Goal: Task Accomplishment & Management: Use online tool/utility

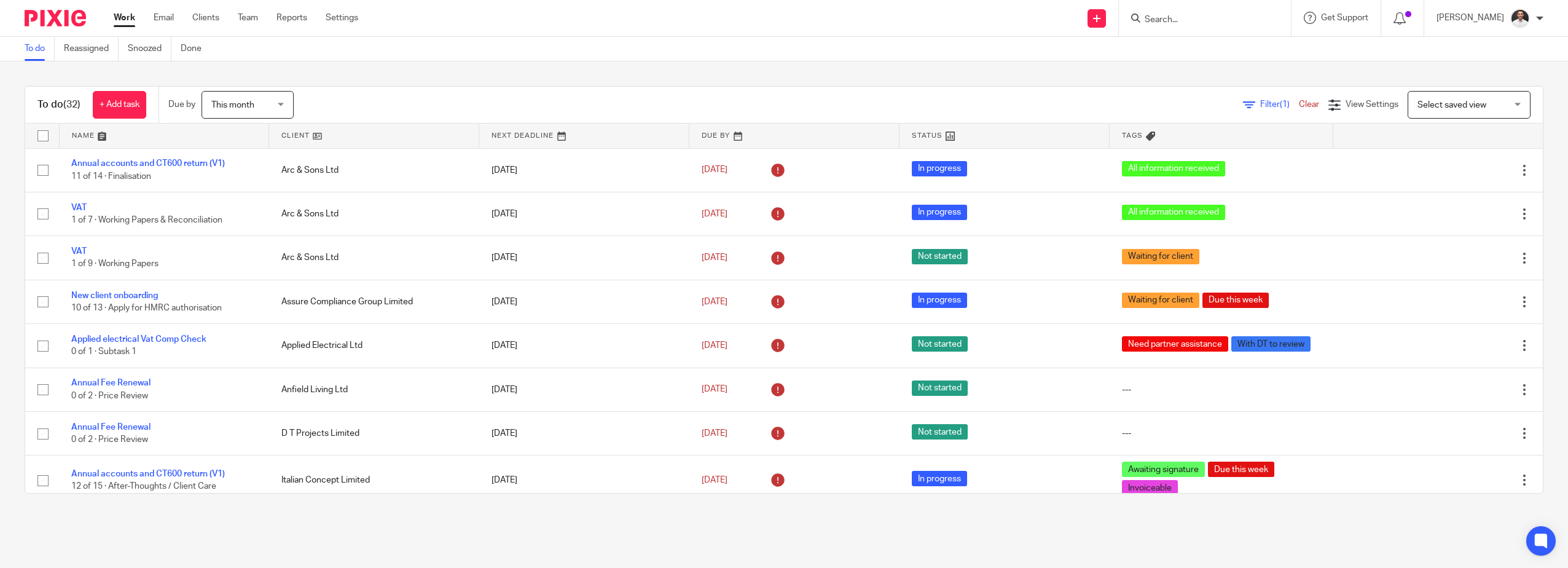
click at [1200, 22] on input "Search" at bounding box center [1199, 20] width 111 height 11
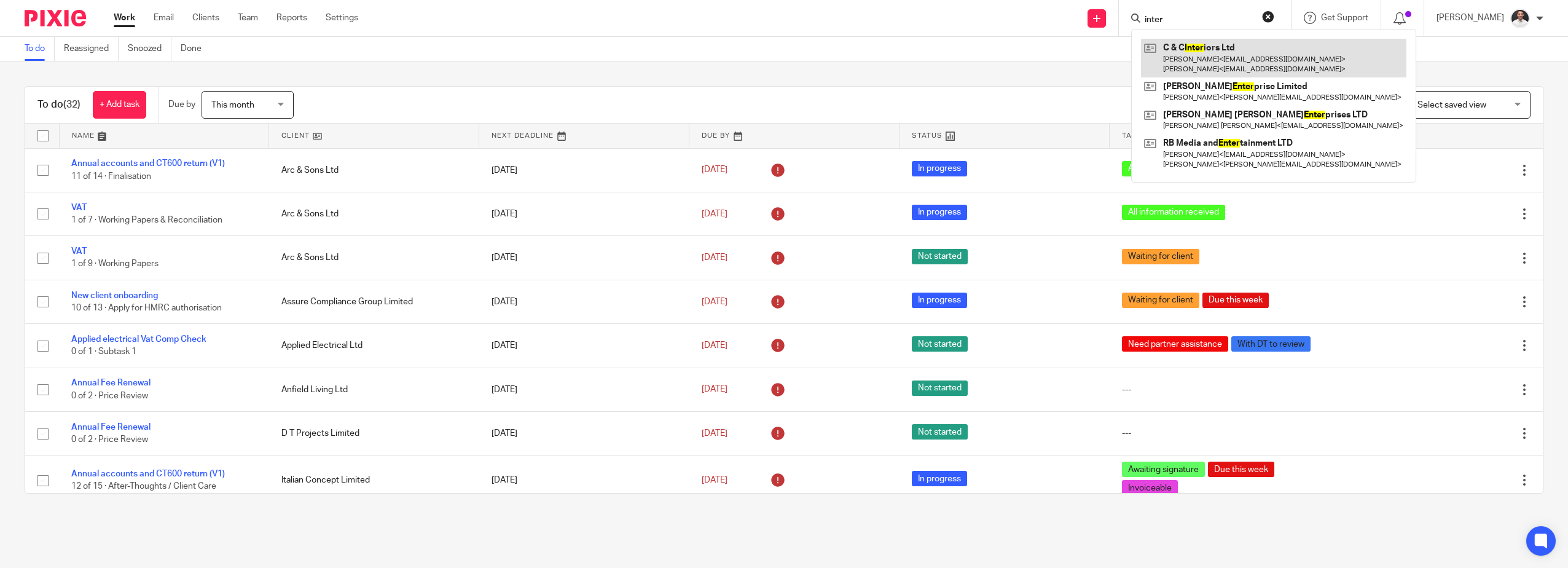
type input "inter"
click at [1213, 60] on link at bounding box center [1273, 58] width 265 height 38
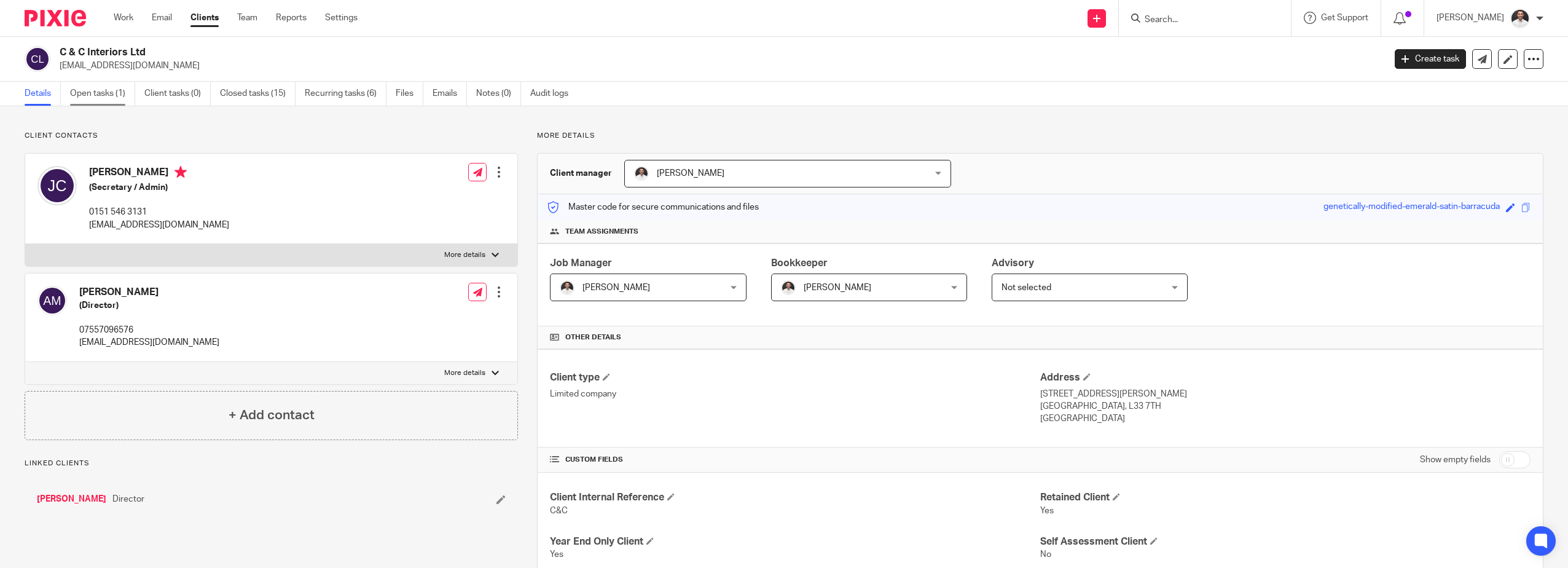
click at [107, 93] on link "Open tasks (1)" at bounding box center [102, 93] width 65 height 24
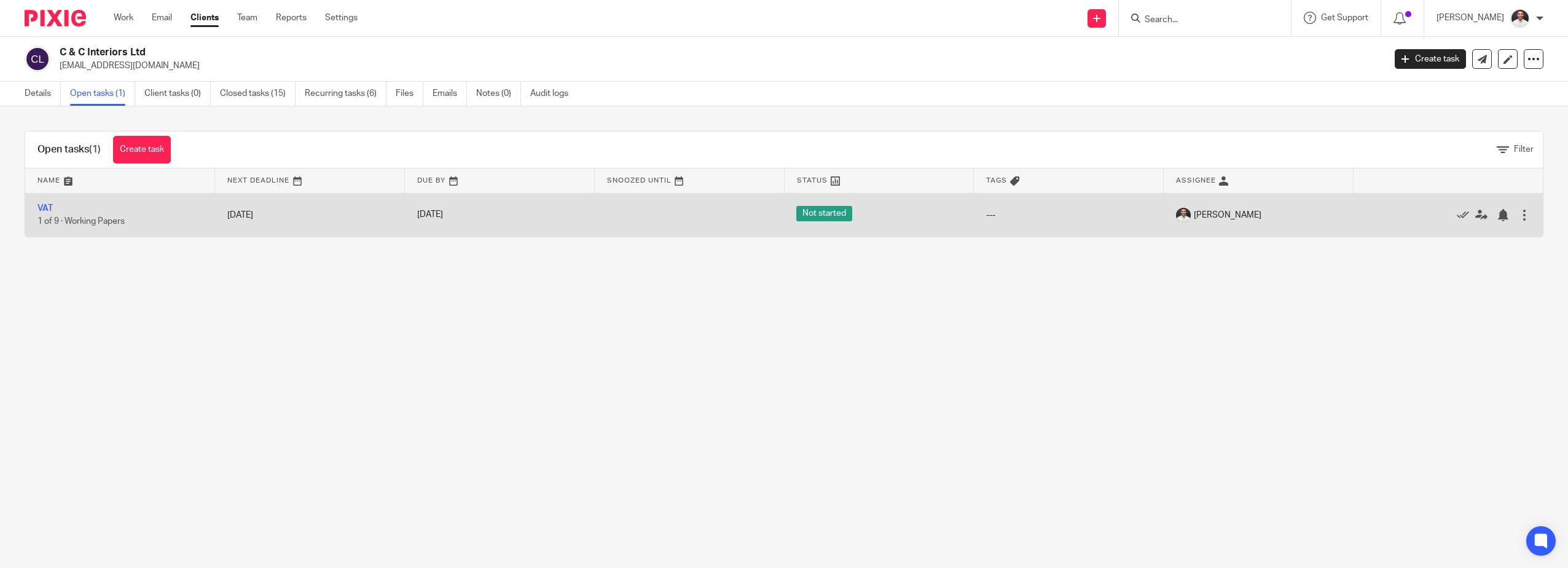
click at [53, 208] on td "VAT 1 of 9 · Working Papers" at bounding box center [120, 215] width 190 height 44
click at [45, 207] on link "VAT" at bounding box center [45, 208] width 15 height 8
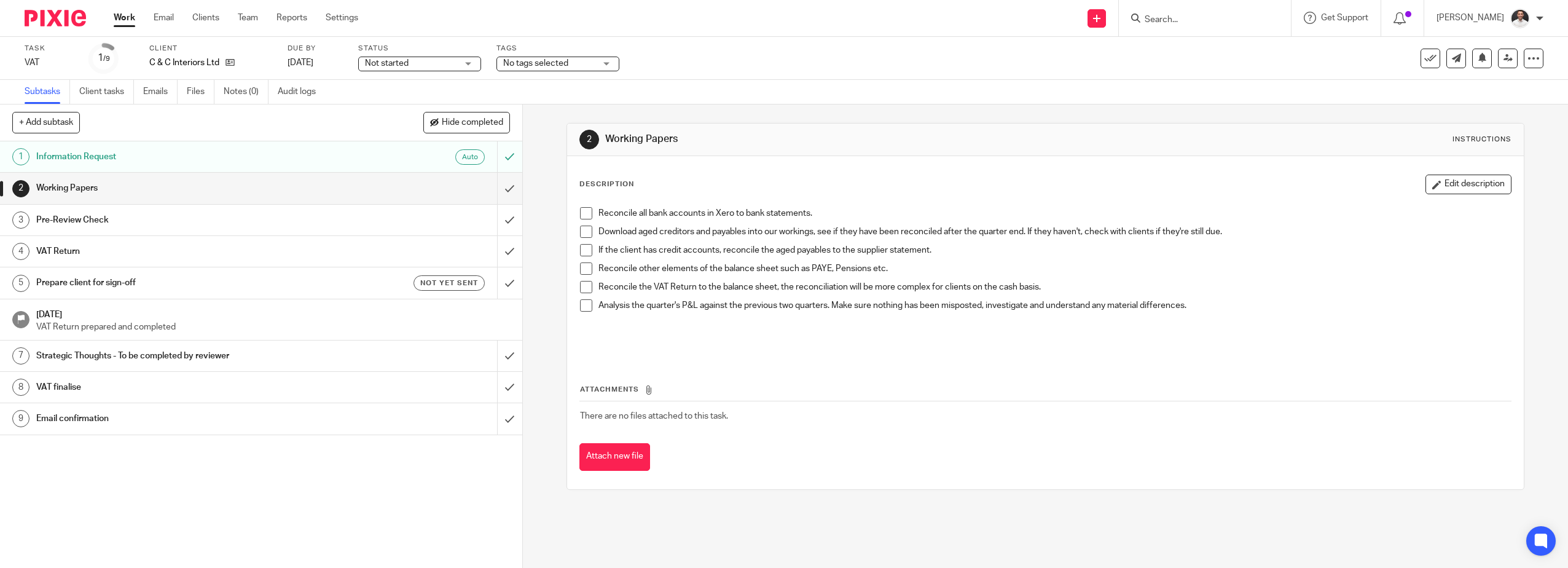
drag, startPoint x: 580, startPoint y: 211, endPoint x: 580, endPoint y: 222, distance: 11.0
click at [580, 211] on span at bounding box center [586, 213] width 12 height 12
click at [581, 229] on span at bounding box center [586, 232] width 12 height 12
click at [581, 250] on span at bounding box center [586, 250] width 12 height 12
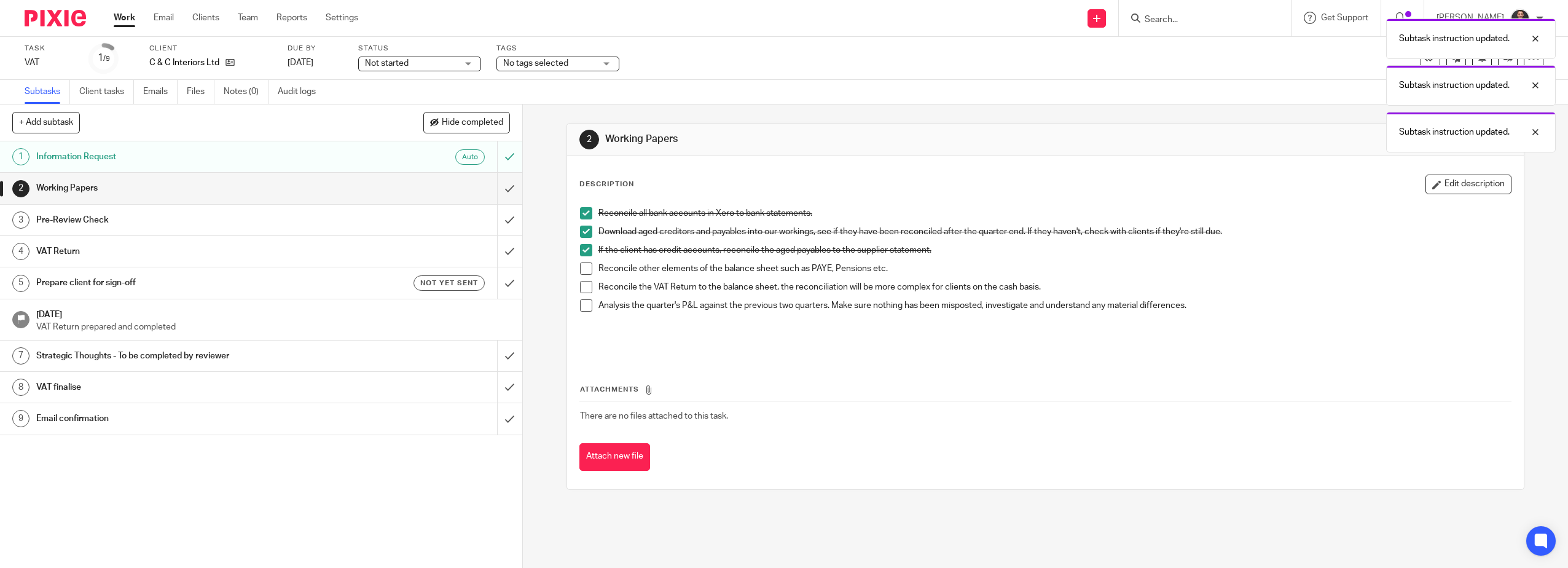
click at [581, 269] on span at bounding box center [586, 269] width 12 height 12
click at [581, 289] on span at bounding box center [586, 287] width 12 height 12
click at [584, 306] on span at bounding box center [586, 306] width 12 height 12
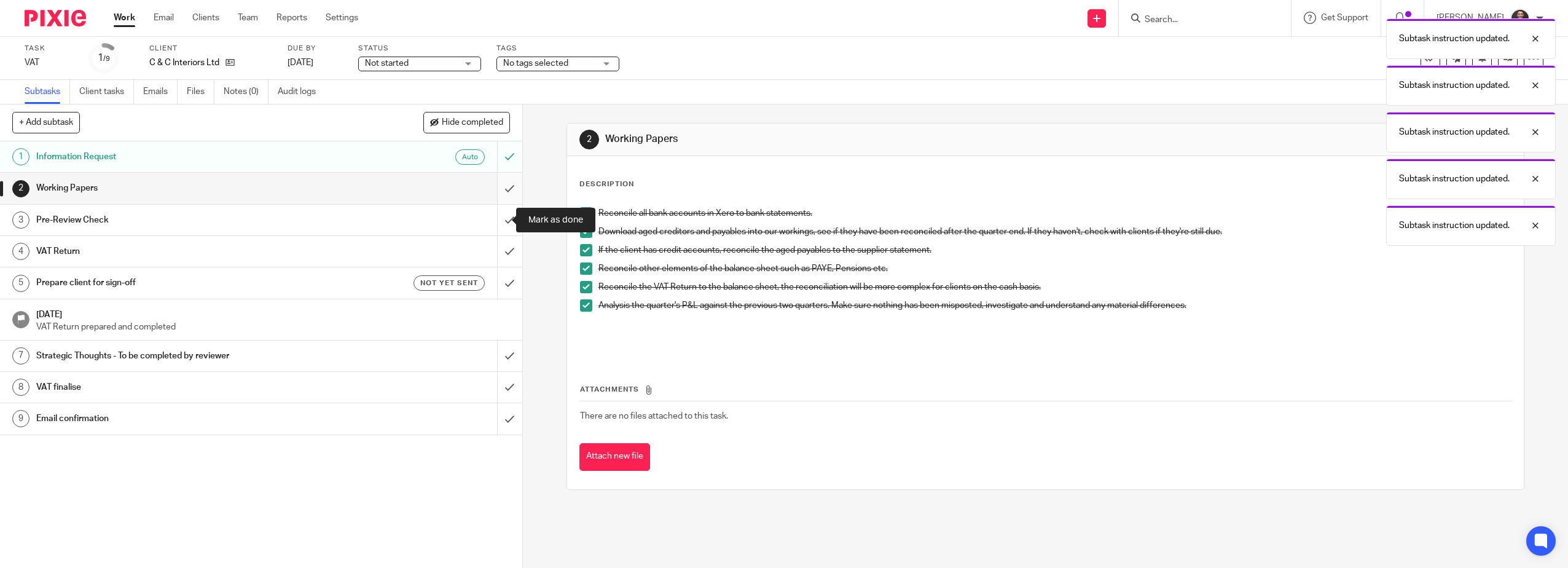
click at [501, 199] on input "submit" at bounding box center [261, 189] width 522 height 31
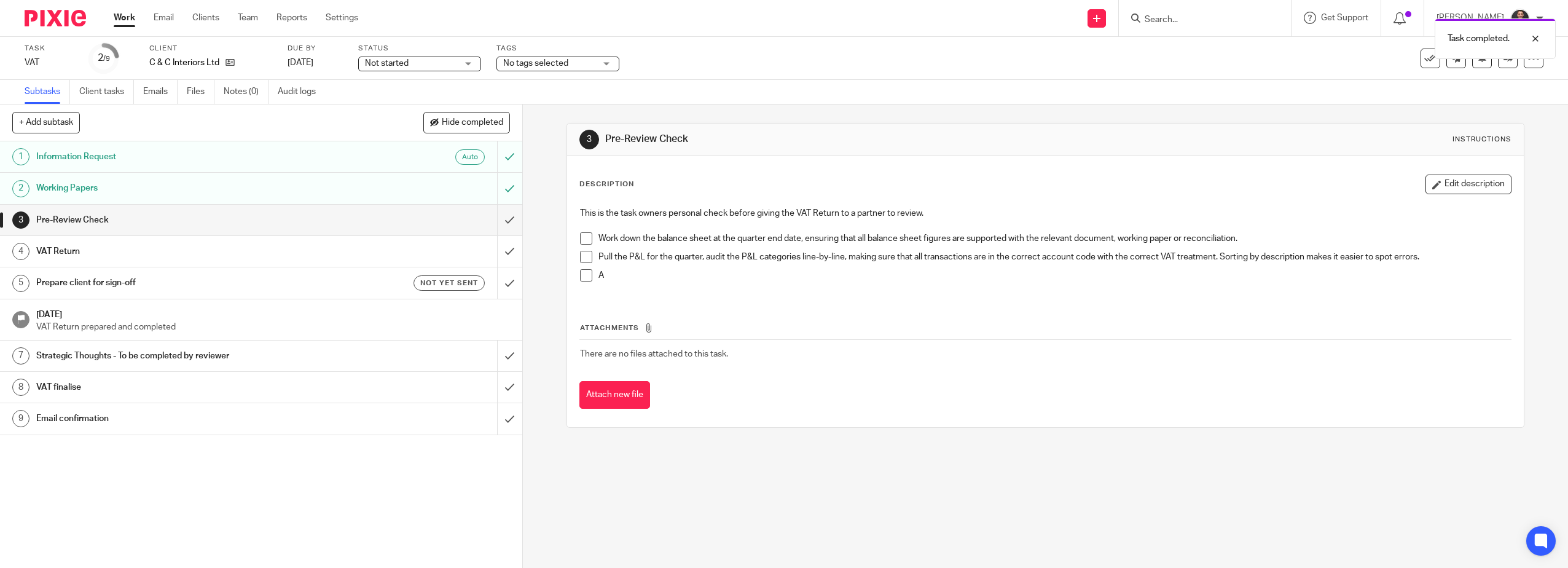
click at [586, 241] on span at bounding box center [586, 239] width 12 height 12
click at [584, 256] on span at bounding box center [586, 257] width 12 height 12
click at [583, 277] on span at bounding box center [586, 276] width 12 height 12
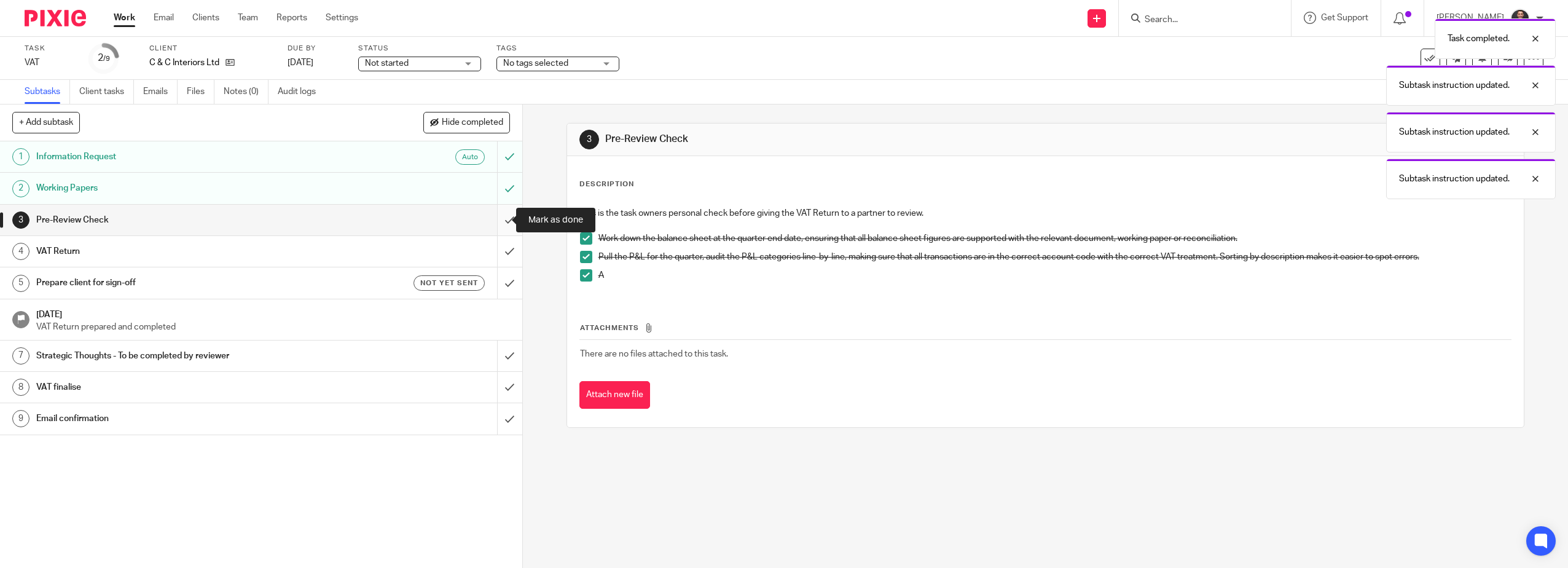
click at [500, 217] on input "submit" at bounding box center [261, 220] width 522 height 31
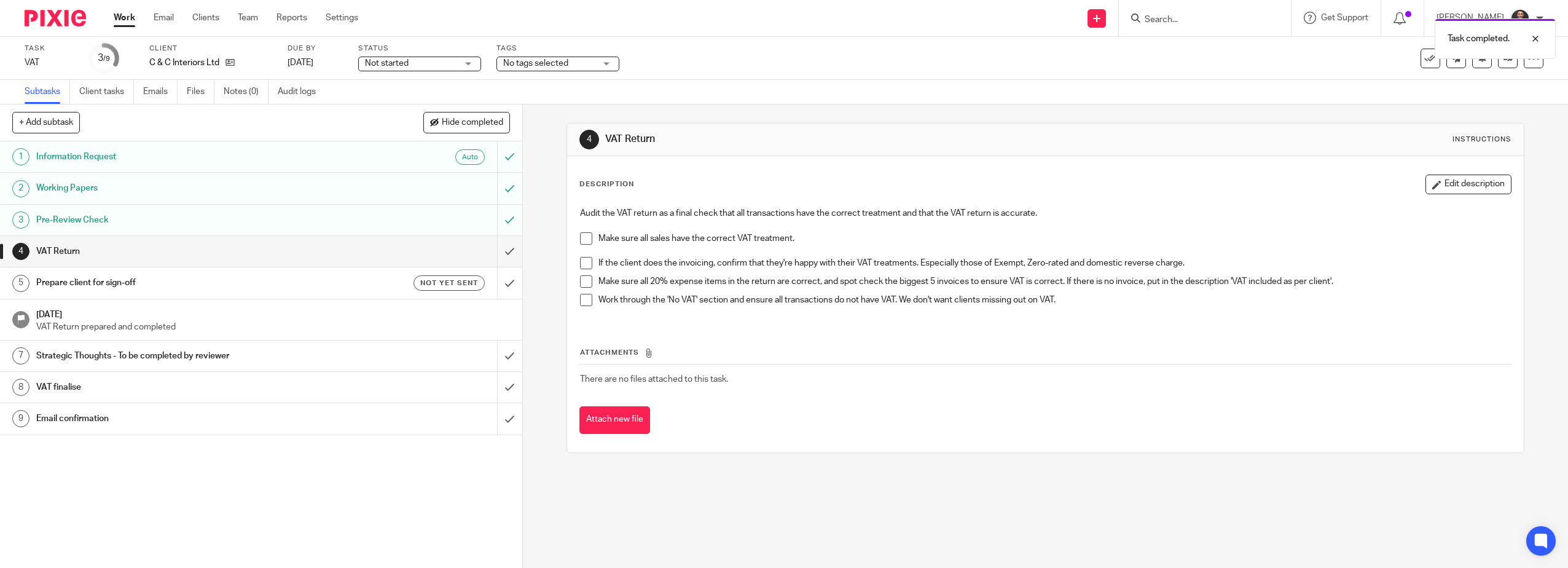
click at [580, 237] on span at bounding box center [586, 239] width 12 height 12
click at [580, 264] on span at bounding box center [586, 263] width 12 height 12
click at [580, 279] on span at bounding box center [586, 282] width 12 height 12
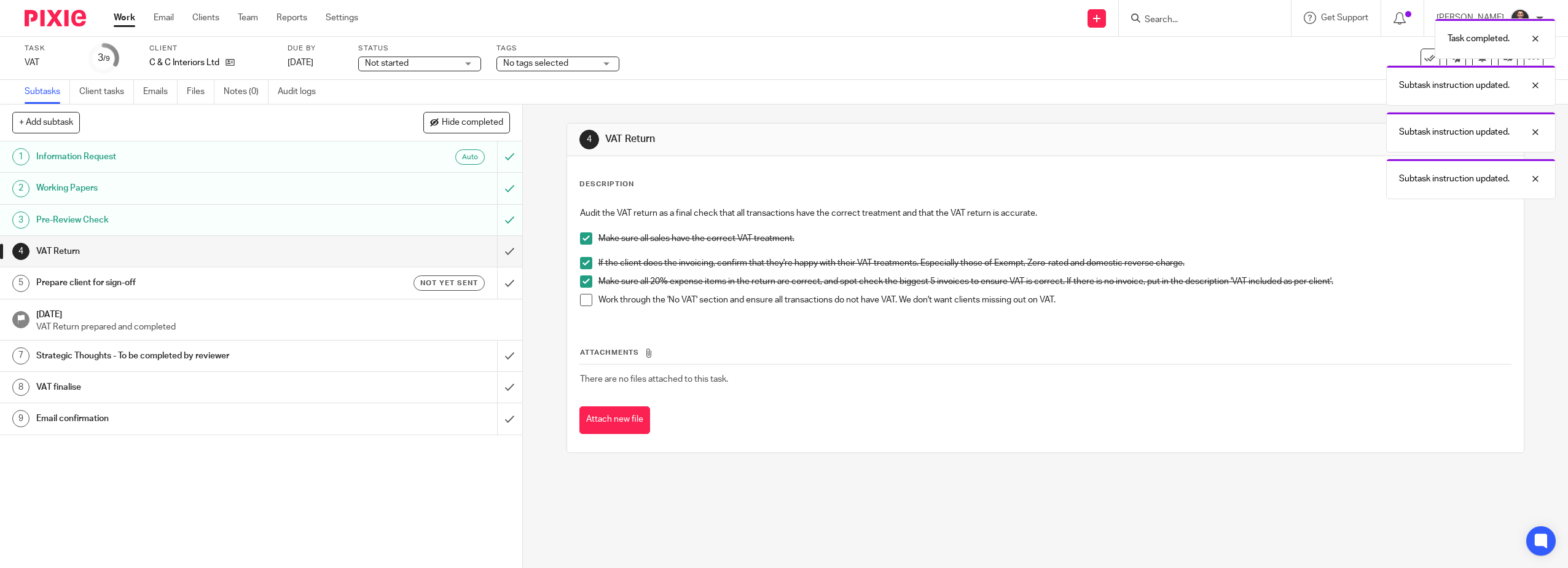
click at [582, 299] on span at bounding box center [586, 300] width 12 height 12
click at [497, 252] on input "submit" at bounding box center [261, 252] width 522 height 31
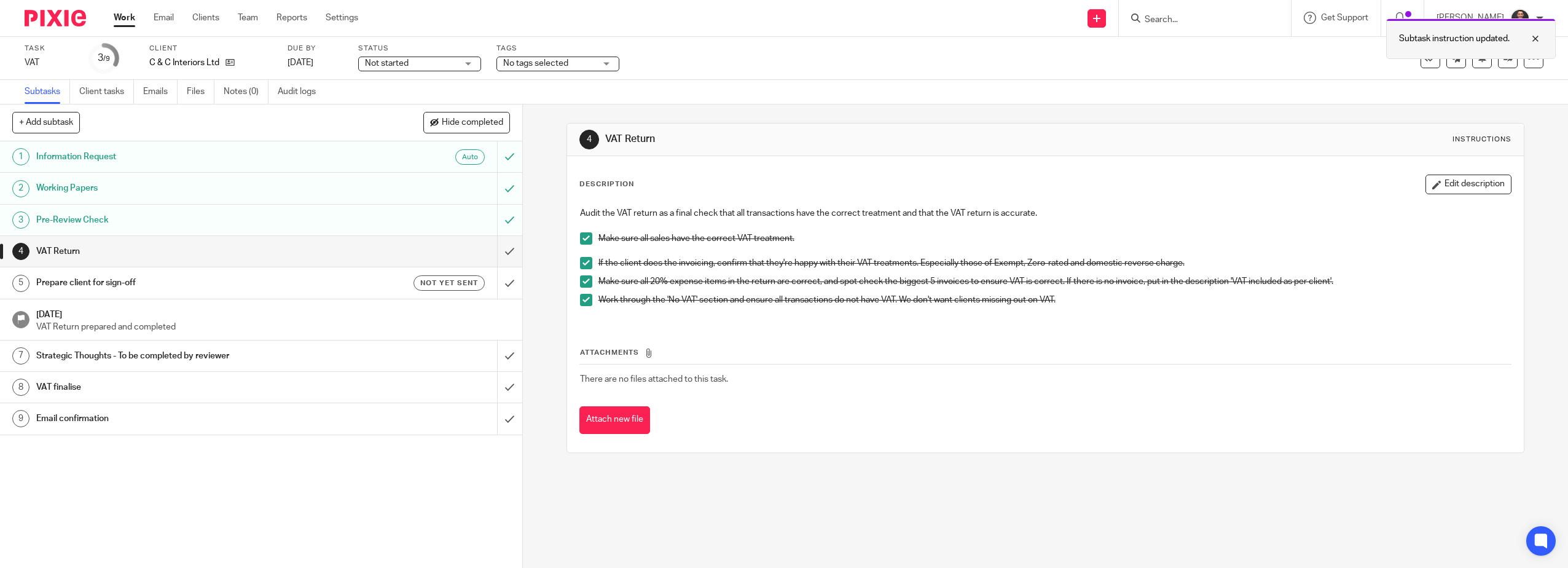
click at [1422, 57] on div "Subtask instruction updated." at bounding box center [1471, 38] width 170 height 41
click at [1424, 63] on icon at bounding box center [1430, 58] width 12 height 12
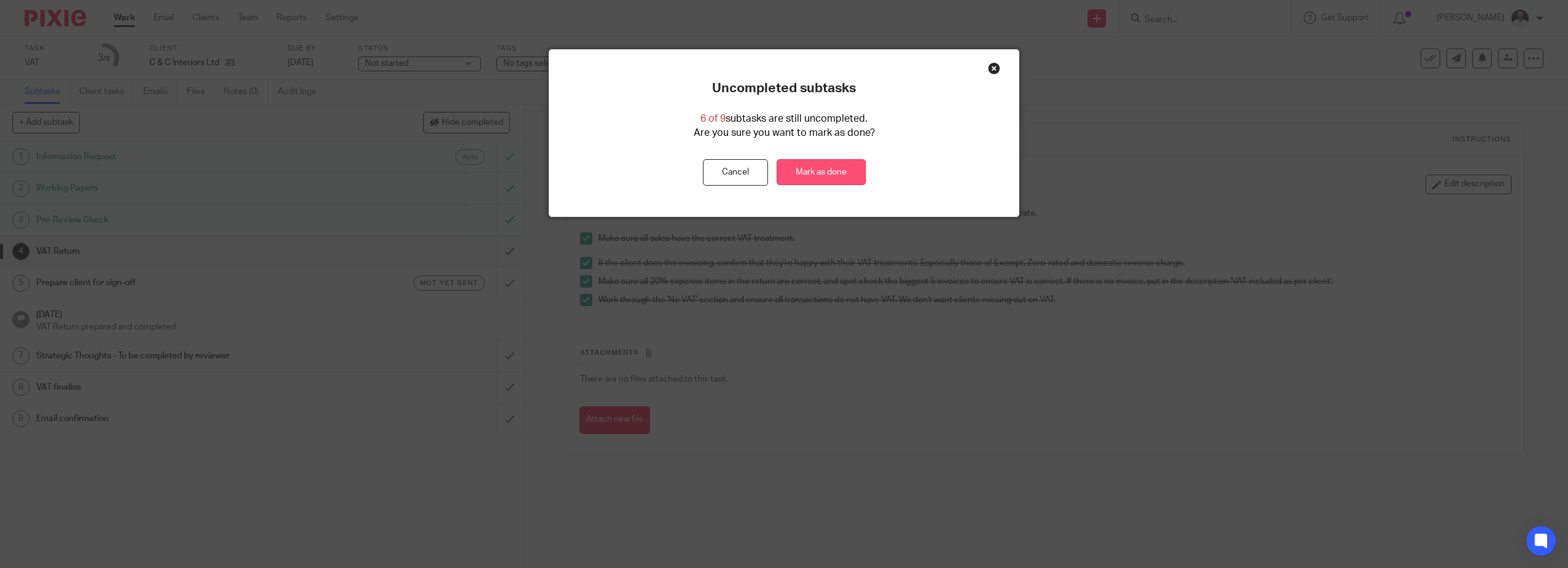
click at [822, 173] on link "Mark as done" at bounding box center [821, 172] width 89 height 26
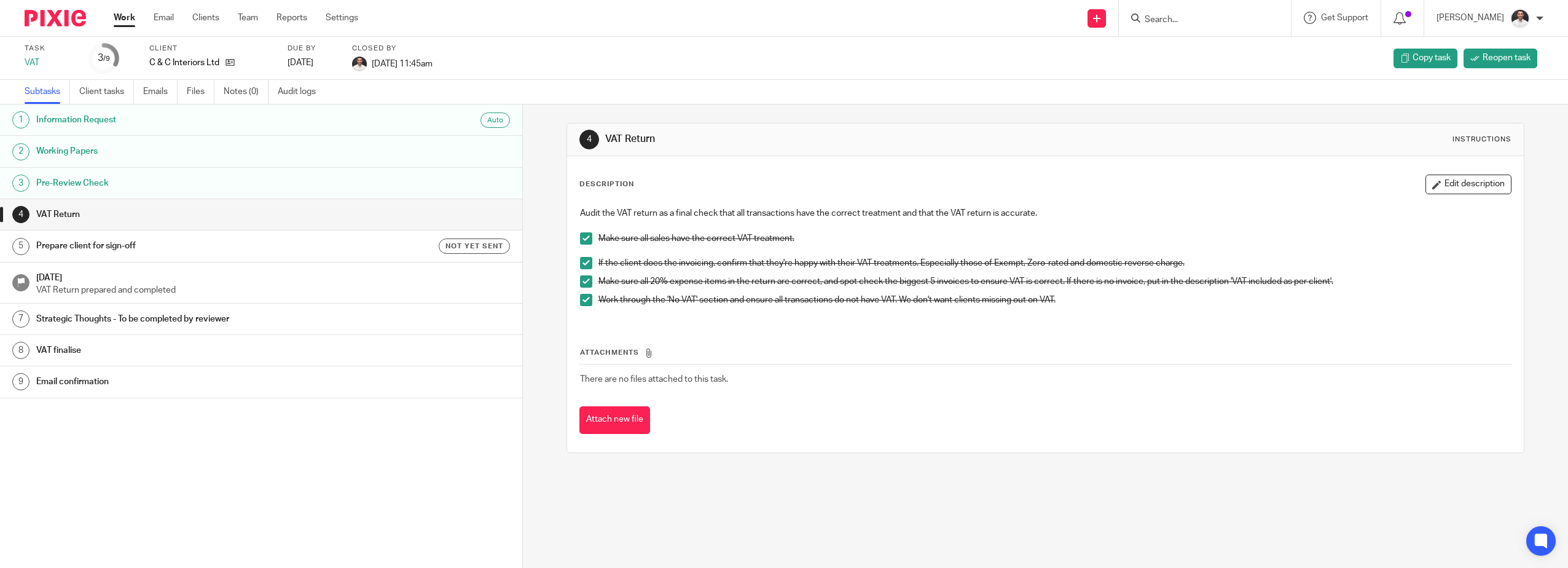
click at [1178, 16] on input "Search" at bounding box center [1199, 20] width 111 height 11
